Goal: Task Accomplishment & Management: Use online tool/utility

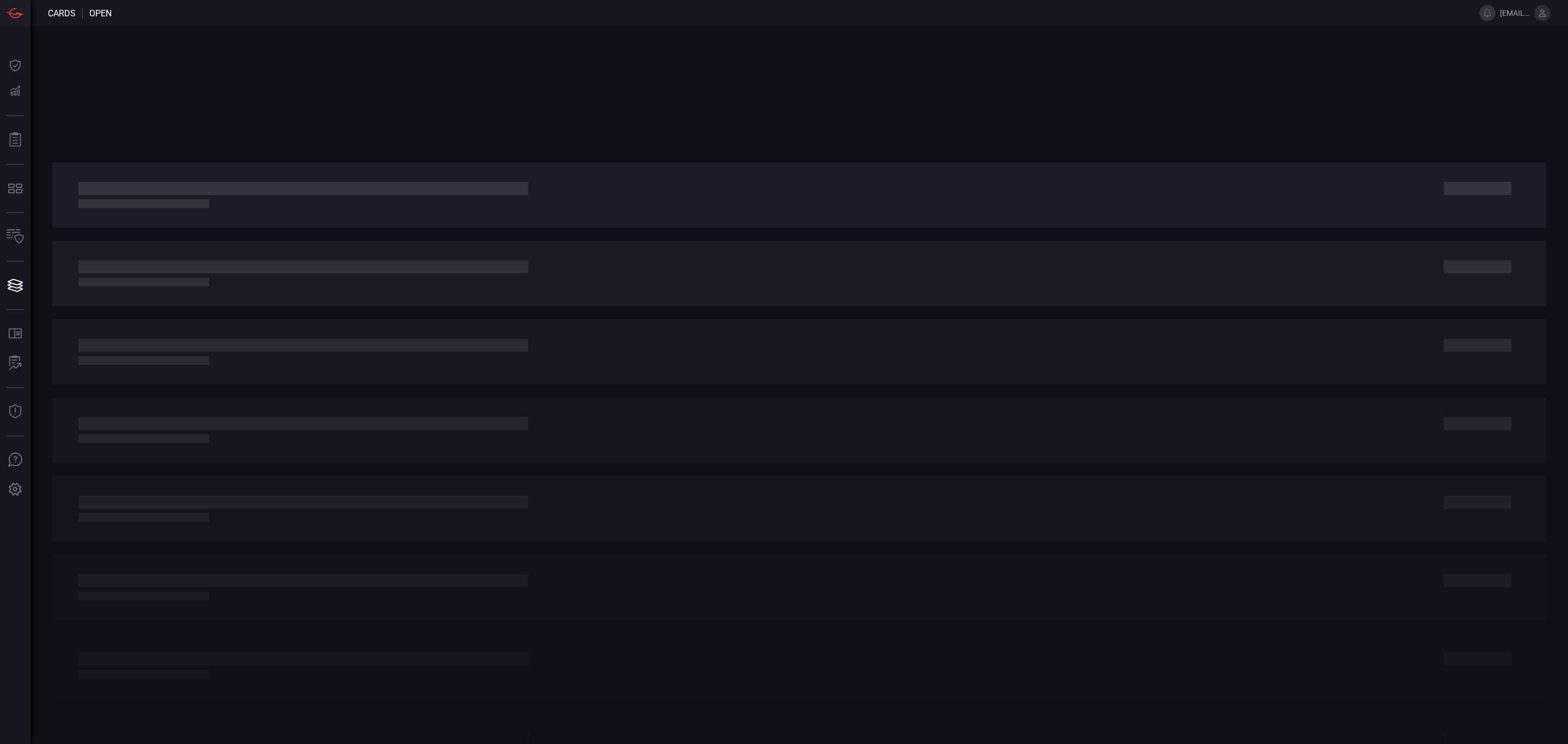
click at [631, 129] on div at bounding box center [799, 385] width 1538 height 717
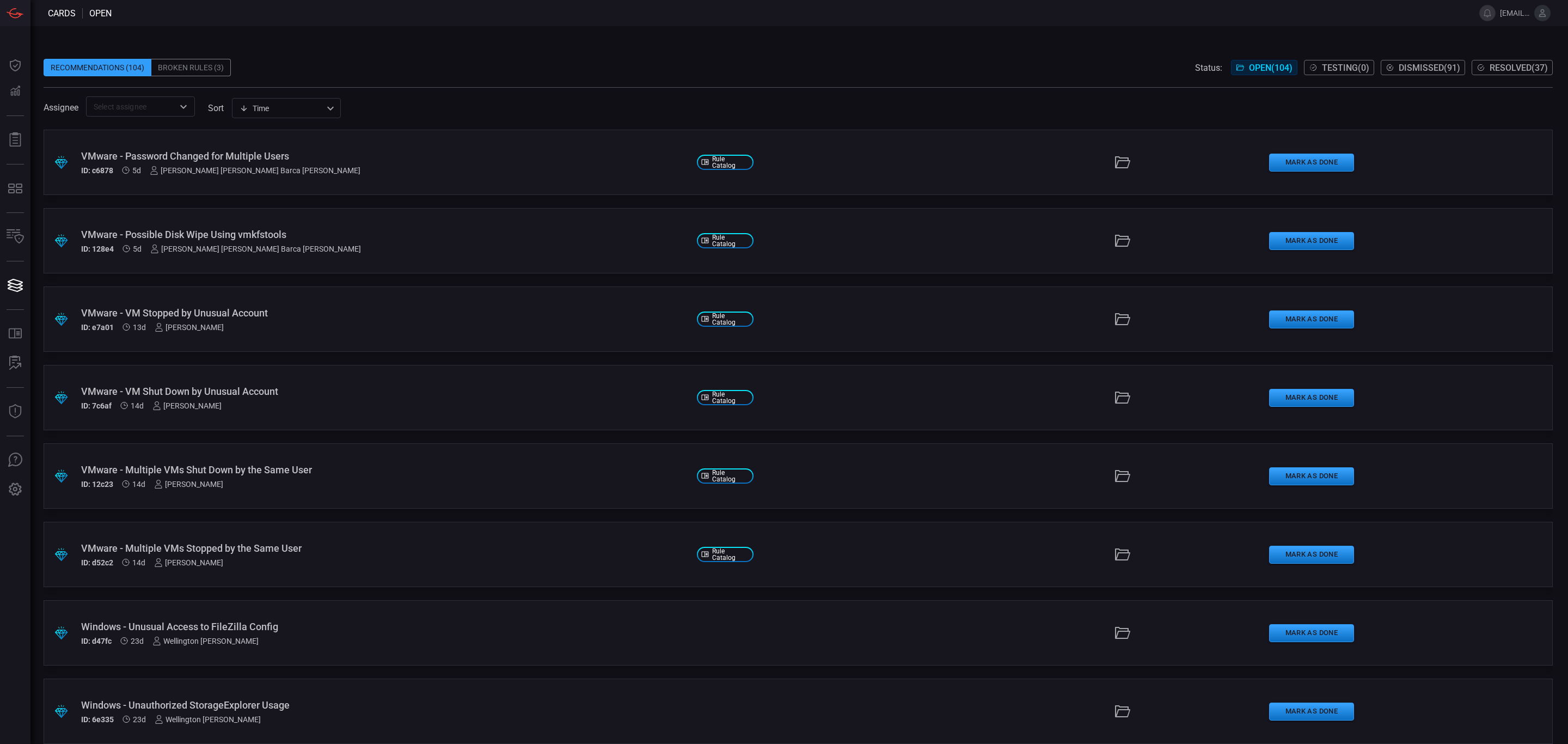
click at [617, 39] on div "Recommendations (104) Broken Rules (3) Status: Open ( 104 ) Testing ( 0 ) Dismi…" at bounding box center [799, 385] width 1538 height 717
click at [500, 56] on span at bounding box center [798, 50] width 1509 height 16
click at [1287, 549] on button "Mark as Done" at bounding box center [1312, 554] width 85 height 18
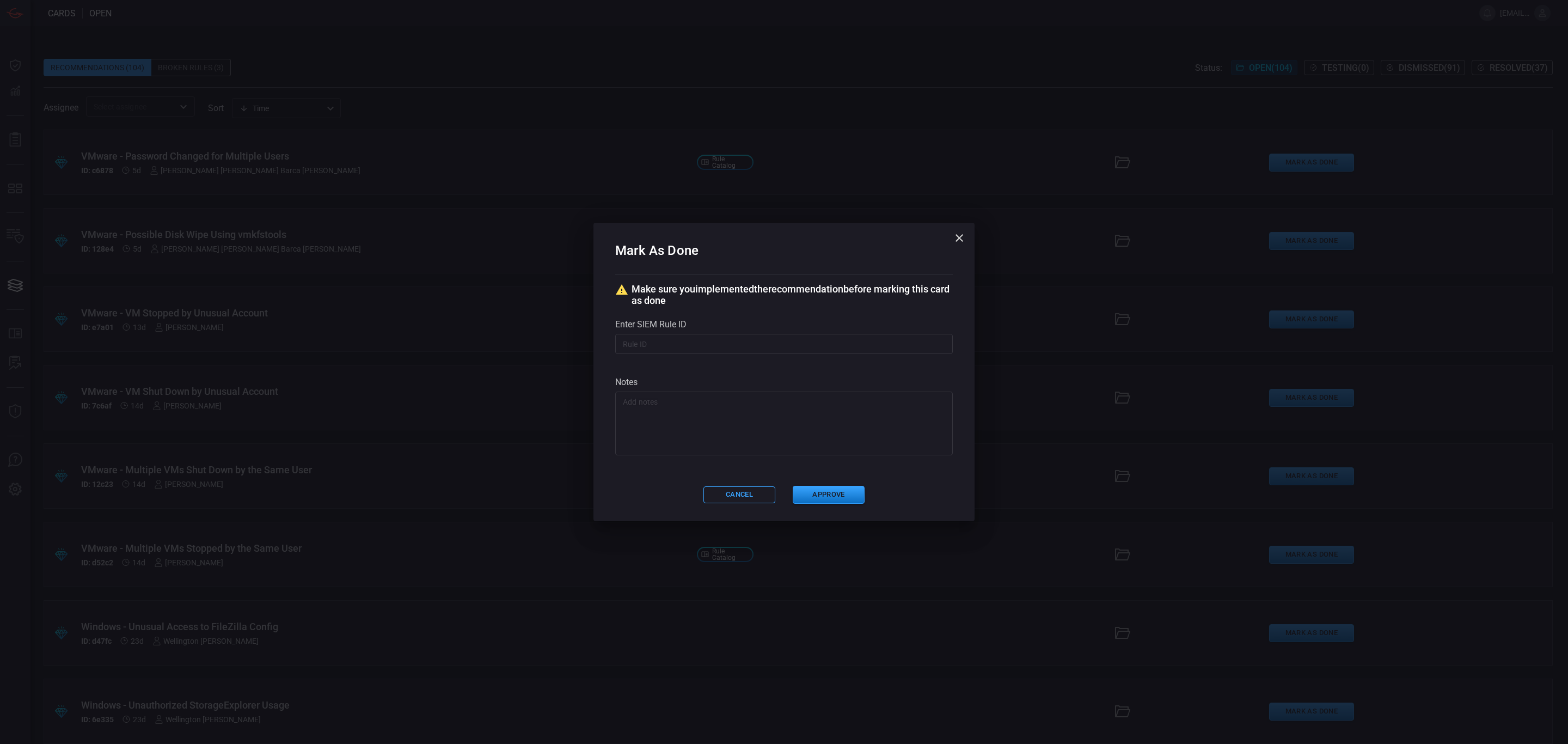
click at [717, 423] on textarea at bounding box center [784, 423] width 323 height 54
paste textarea "RITM017690701"
type textarea "Openned the ticket: RITM017690701"
click at [840, 492] on button "Approve" at bounding box center [829, 494] width 72 height 18
click at [964, 237] on icon "button" at bounding box center [959, 238] width 13 height 13
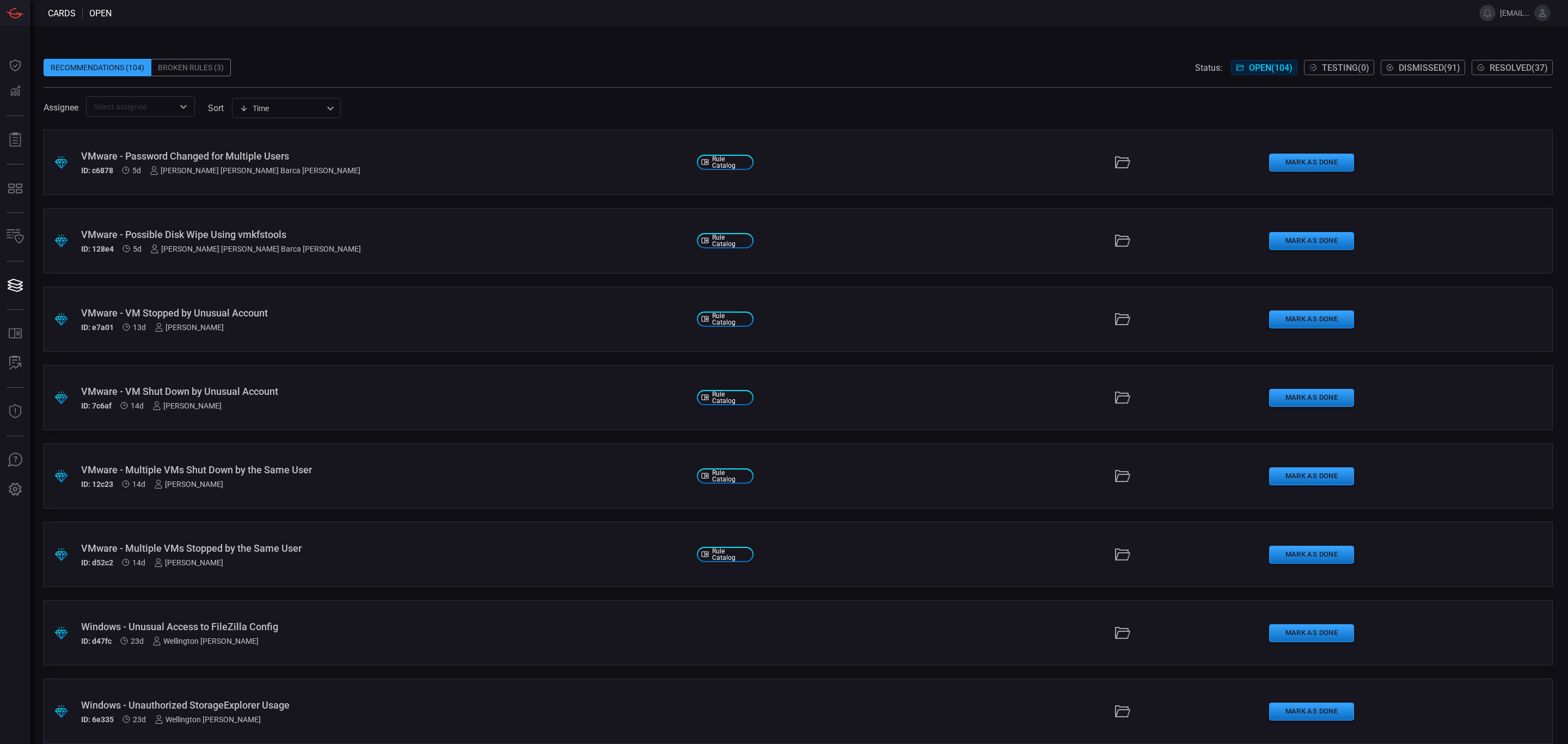
click at [826, 16] on span at bounding box center [789, 13] width 1355 height 27
